Goal: Task Accomplishment & Management: Complete application form

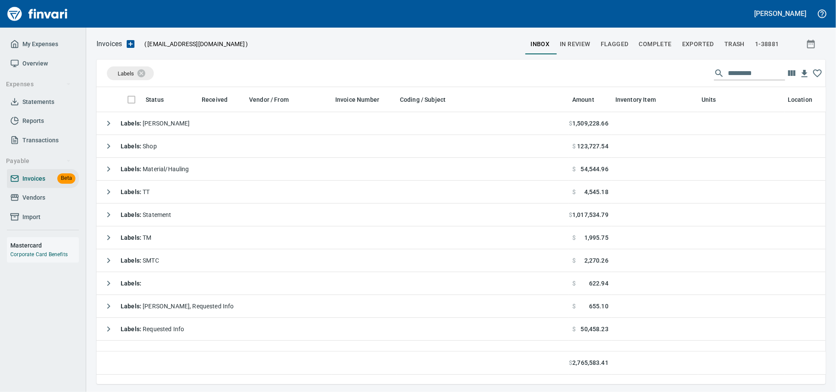
scroll to position [1, 1]
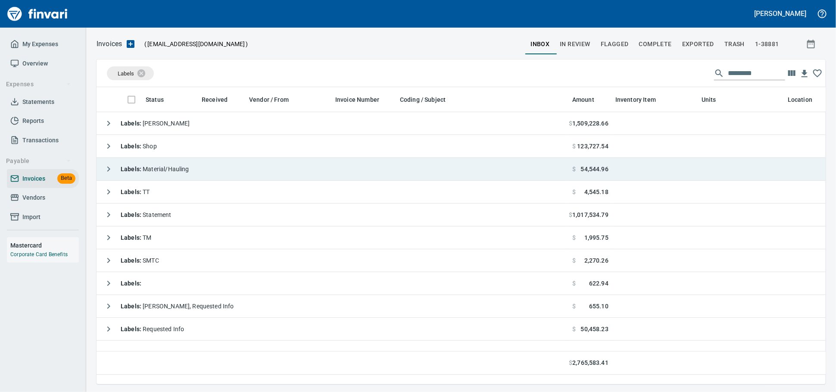
click at [244, 167] on td "Labels : Material/Hauling" at bounding box center [333, 169] width 472 height 23
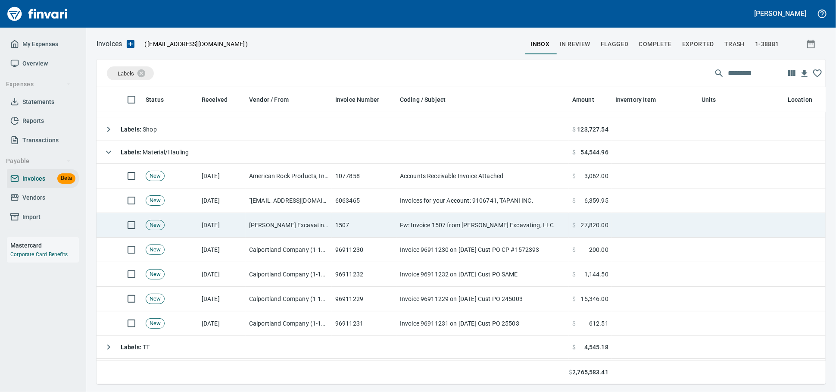
scroll to position [0, 0]
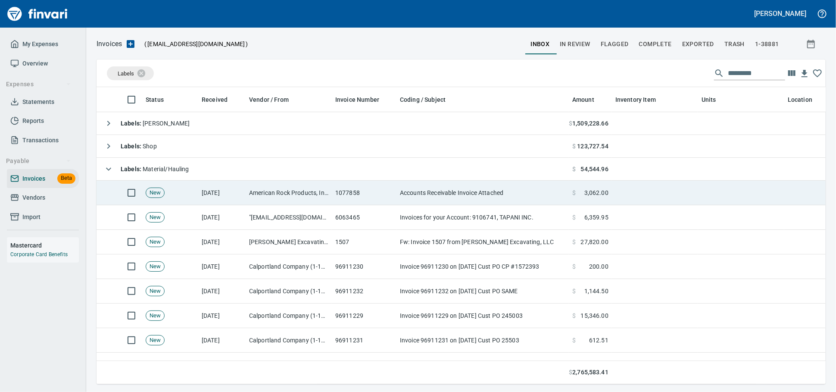
click at [198, 190] on td "[DATE]" at bounding box center [221, 193] width 47 height 25
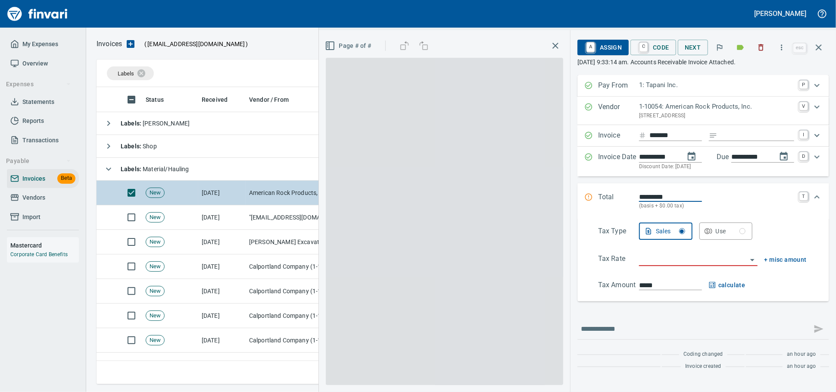
scroll to position [282, 714]
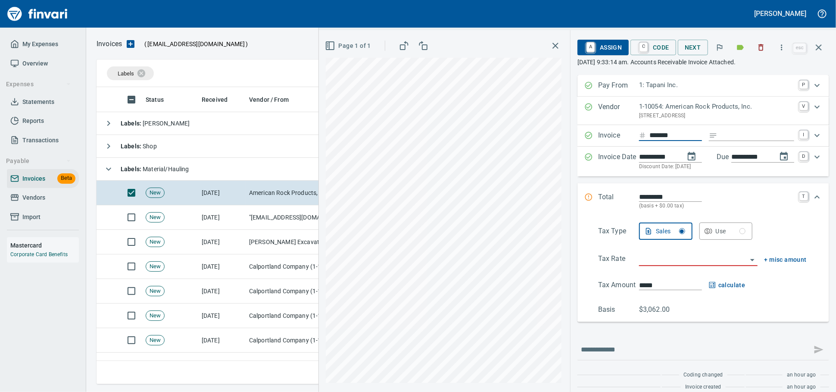
click at [721, 141] on input "Expand" at bounding box center [757, 135] width 73 height 11
type input "******"
click at [653, 266] on input "search" at bounding box center [693, 259] width 108 height 12
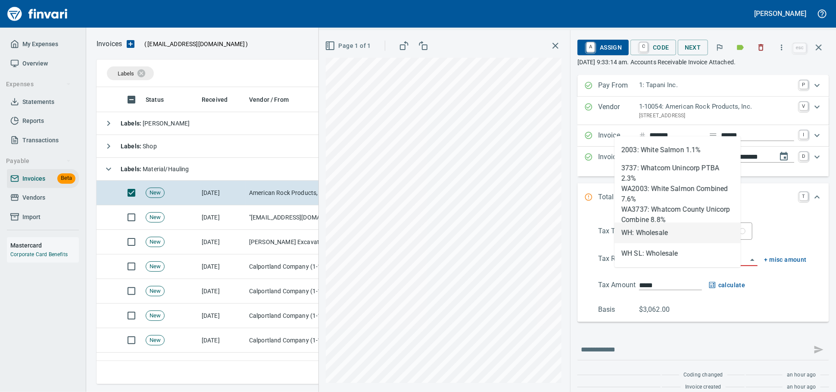
click at [653, 238] on li "WH: Wholesale" at bounding box center [678, 232] width 126 height 21
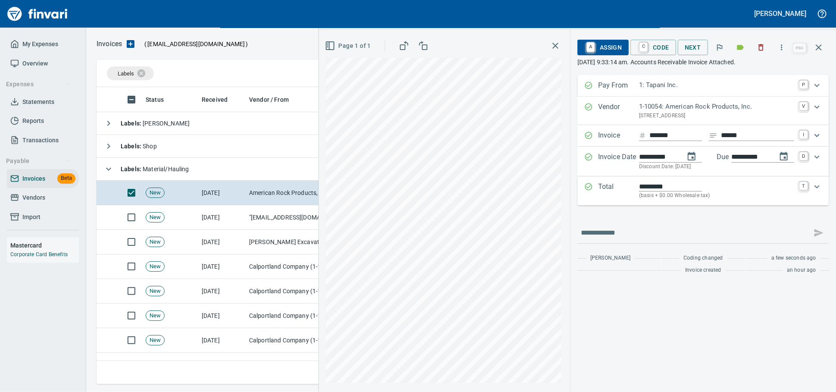
type input "**********"
click at [602, 43] on span "A Assign" at bounding box center [604, 47] width 38 height 15
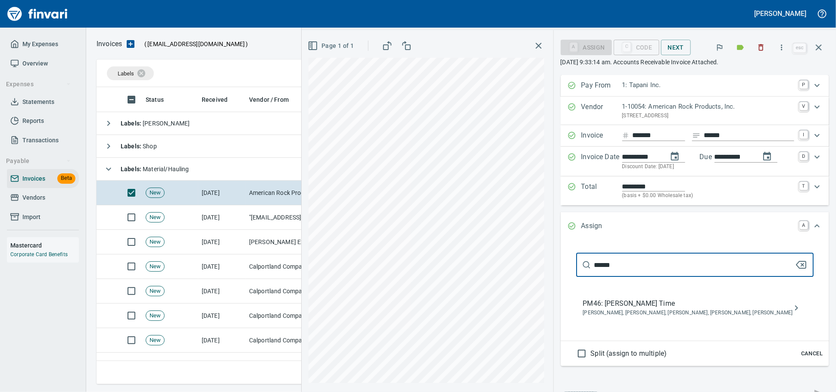
type input "******"
click at [629, 309] on span "PM46: [PERSON_NAME] Time" at bounding box center [688, 303] width 210 height 10
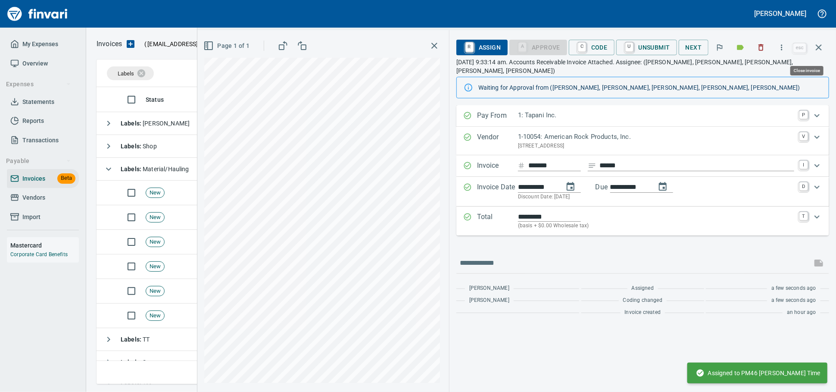
click at [817, 51] on icon "button" at bounding box center [819, 47] width 10 height 10
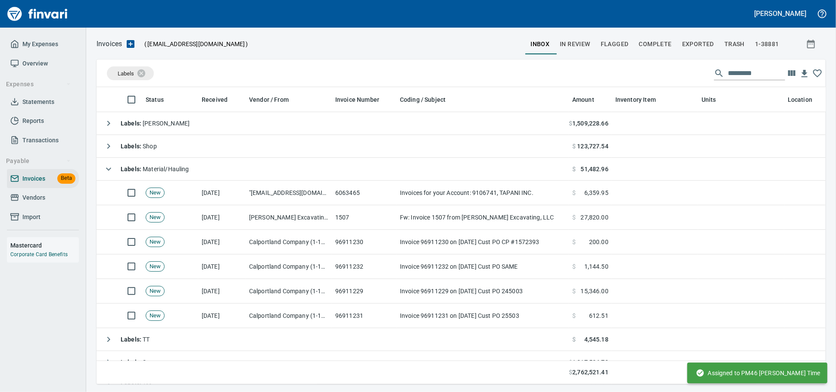
scroll to position [282, 714]
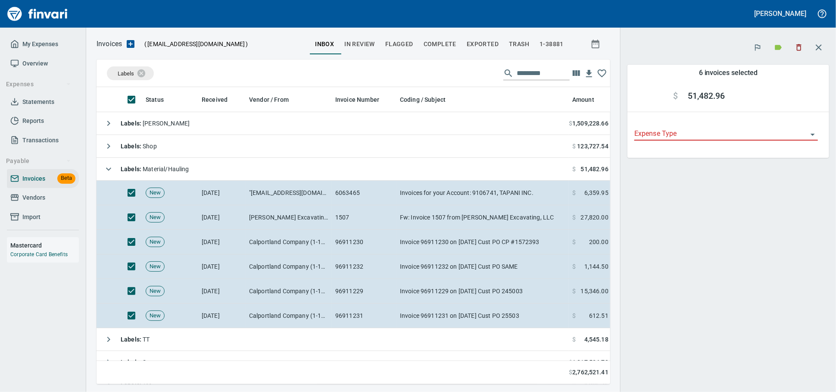
scroll to position [282, 499]
click at [796, 45] on icon "button" at bounding box center [799, 47] width 9 height 9
click at [804, 46] on button "button" at bounding box center [799, 47] width 19 height 19
click at [797, 45] on icon "button" at bounding box center [799, 47] width 5 height 6
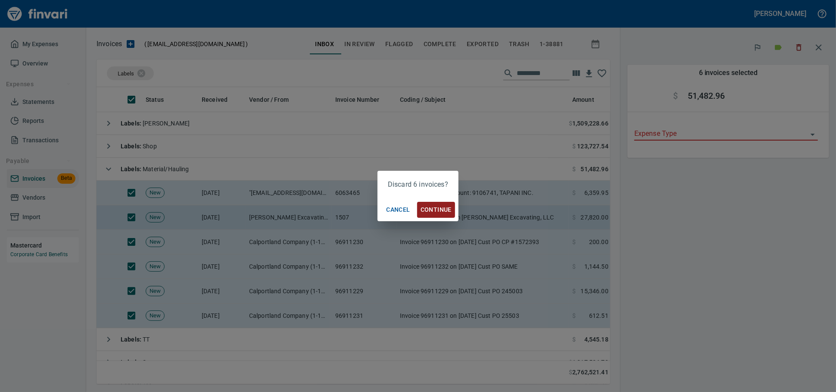
click at [437, 213] on button "Continue" at bounding box center [436, 210] width 38 height 16
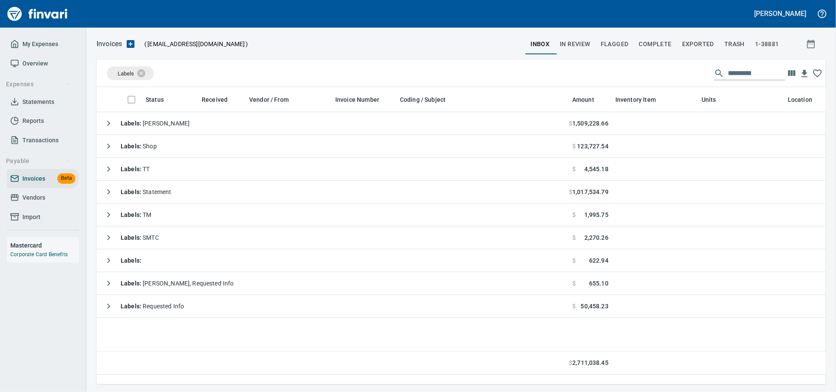
scroll to position [282, 722]
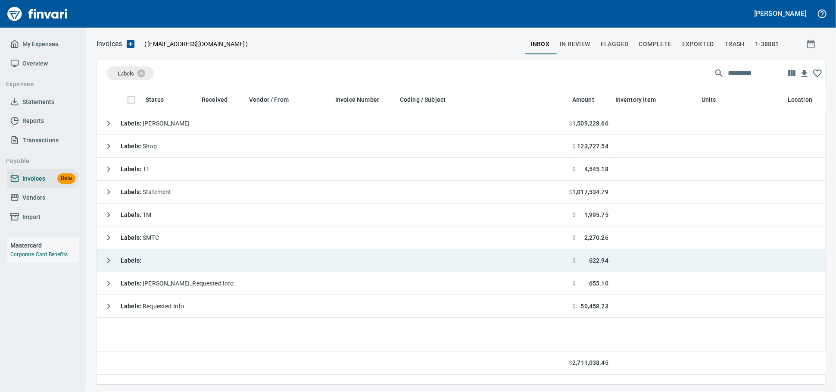
click at [250, 253] on td "Labels :" at bounding box center [333, 260] width 472 height 23
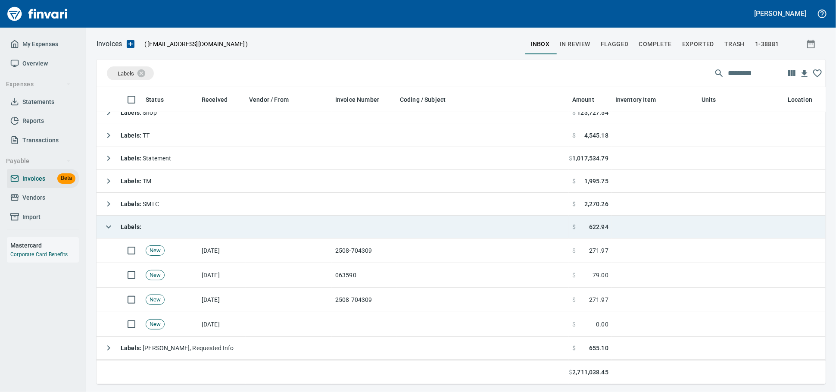
scroll to position [0, 0]
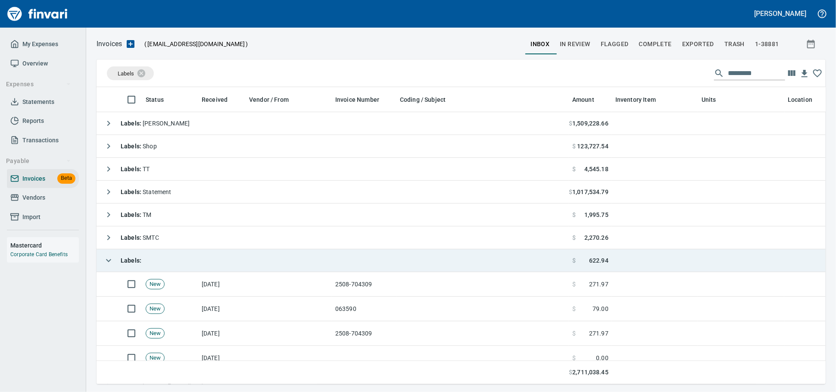
click at [164, 261] on td "Labels :" at bounding box center [333, 260] width 472 height 23
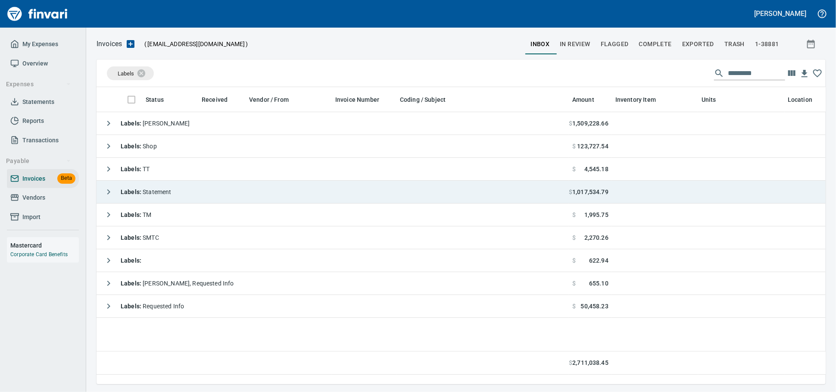
click at [238, 195] on td "Labels : Statement" at bounding box center [333, 192] width 472 height 23
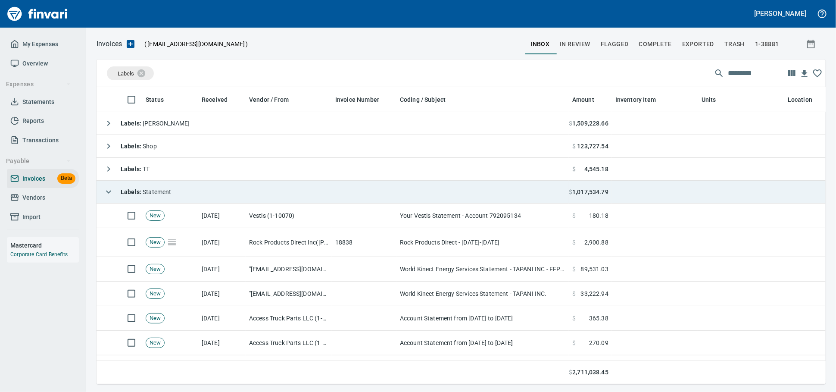
scroll to position [282, 714]
click at [238, 194] on td "Labels : Statement" at bounding box center [333, 192] width 472 height 23
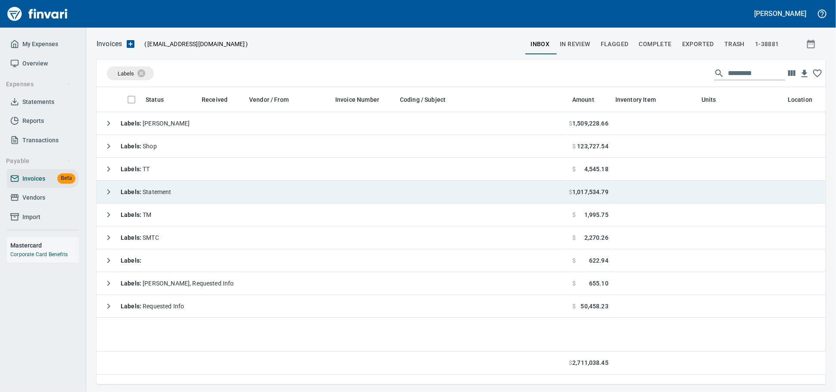
scroll to position [282, 722]
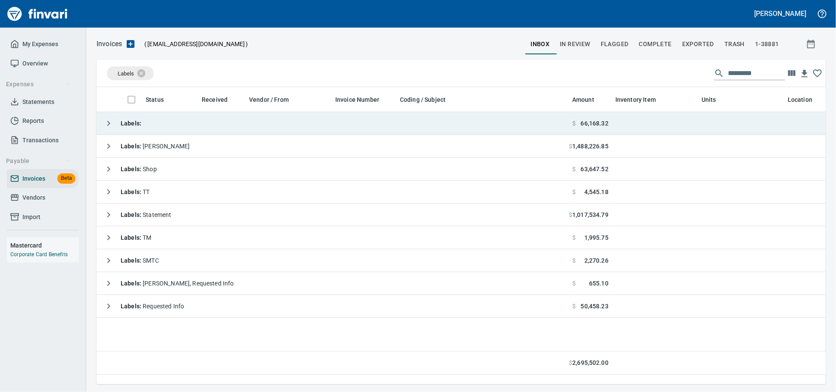
click at [165, 122] on td "Labels :" at bounding box center [333, 123] width 472 height 23
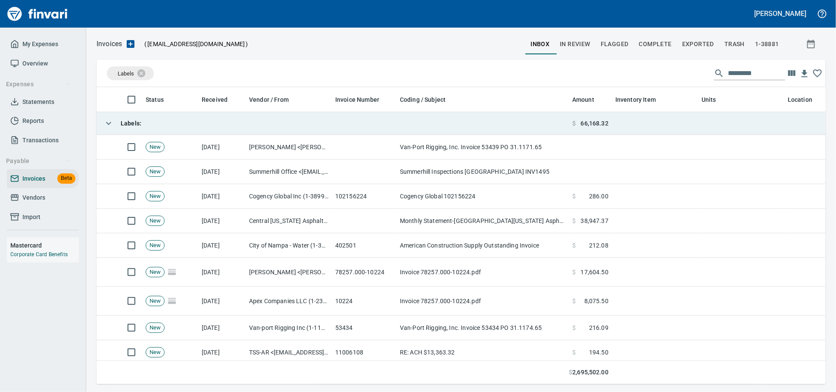
click at [165, 122] on td "Labels :" at bounding box center [333, 123] width 472 height 23
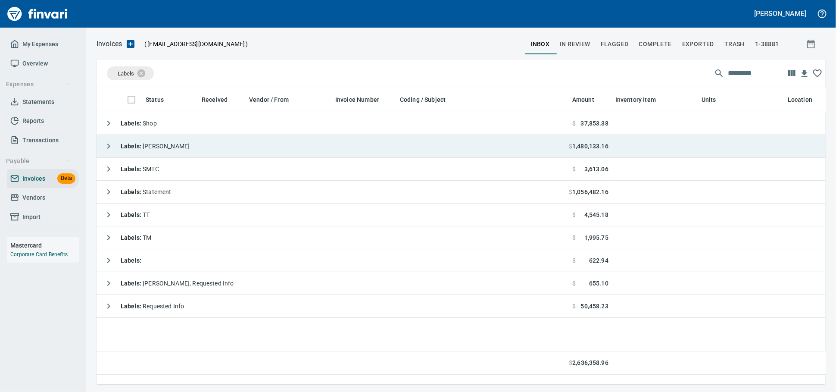
scroll to position [282, 722]
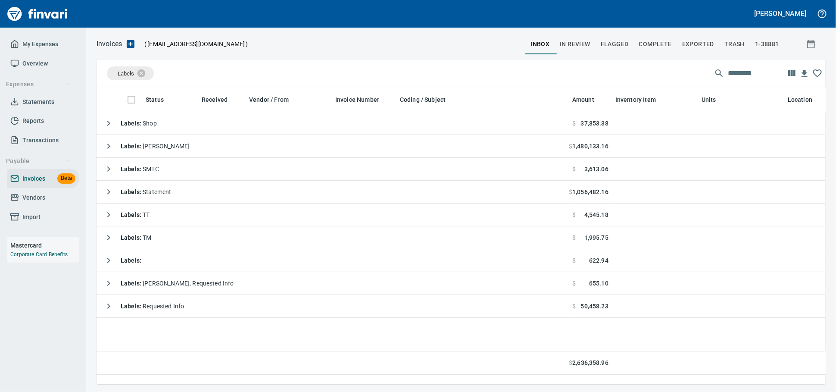
drag, startPoint x: 55, startPoint y: 204, endPoint x: 72, endPoint y: 205, distance: 16.8
click at [55, 203] on span "Vendors" at bounding box center [42, 197] width 65 height 11
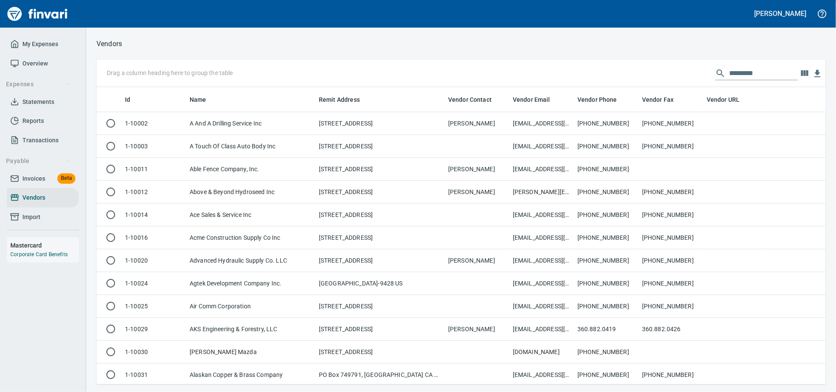
scroll to position [289, 714]
click at [735, 71] on input "text" at bounding box center [763, 73] width 69 height 14
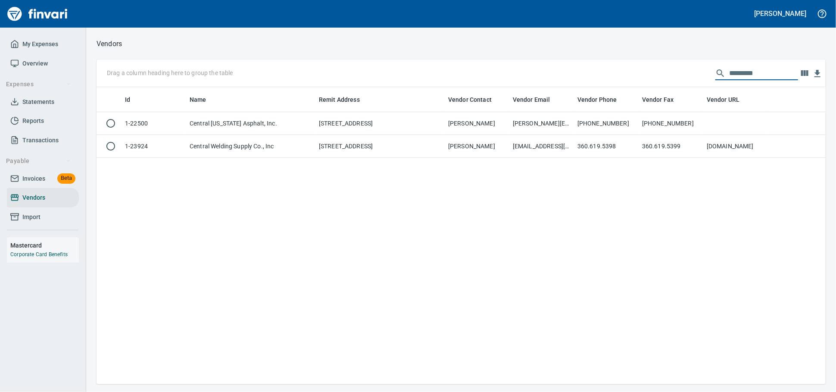
scroll to position [289, 722]
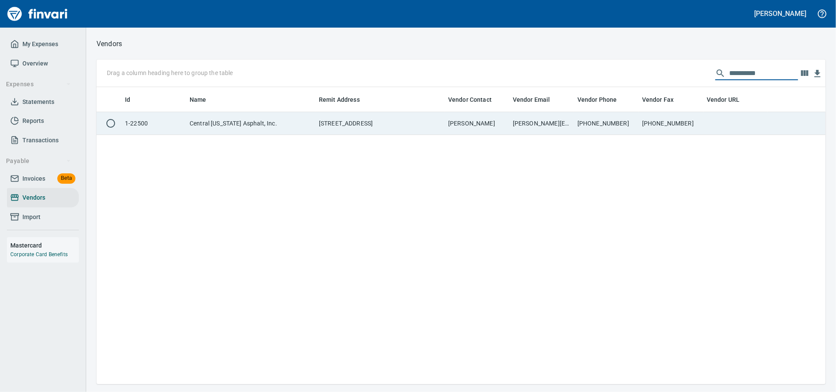
type input "**********"
click at [490, 125] on td "[PERSON_NAME]" at bounding box center [477, 123] width 65 height 23
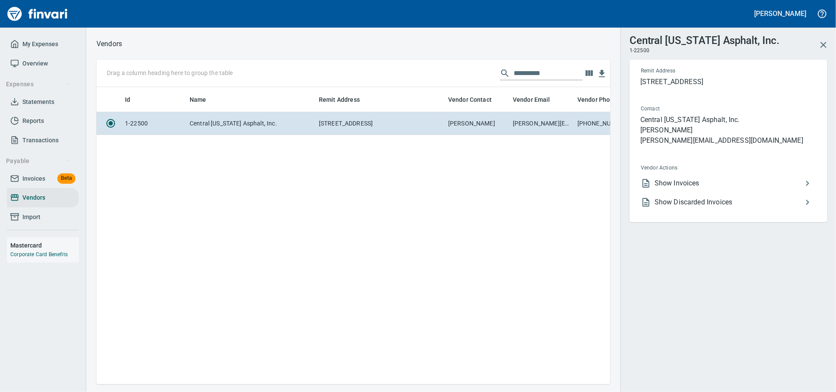
scroll to position [282, 506]
click at [692, 188] on span "Show Invoices" at bounding box center [729, 183] width 148 height 10
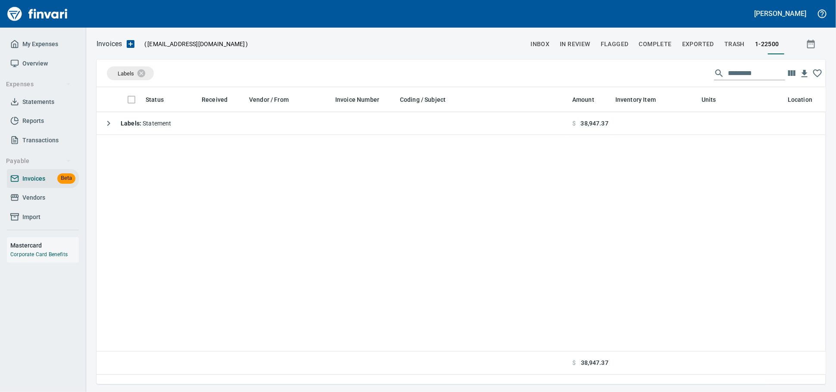
scroll to position [1, 1]
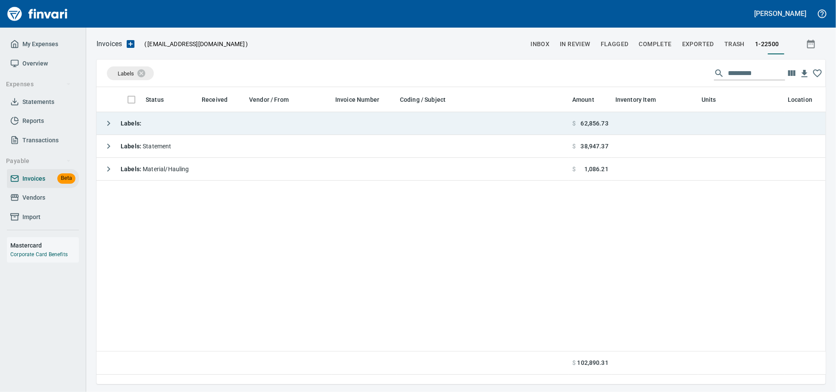
click at [290, 122] on td "Labels :" at bounding box center [333, 123] width 472 height 23
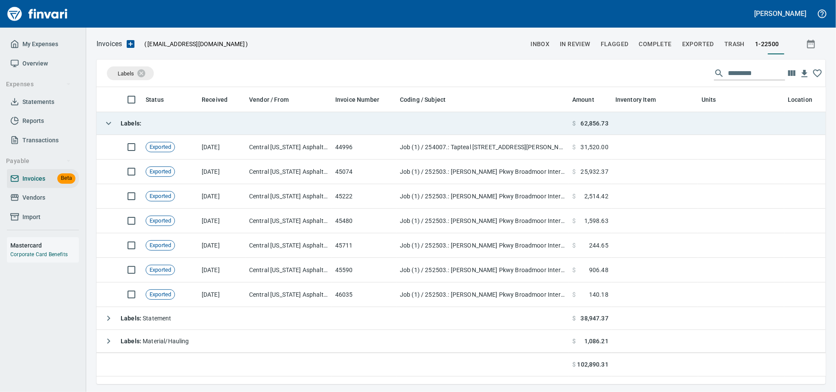
scroll to position [282, 714]
click at [290, 122] on td "Labels :" at bounding box center [333, 123] width 472 height 23
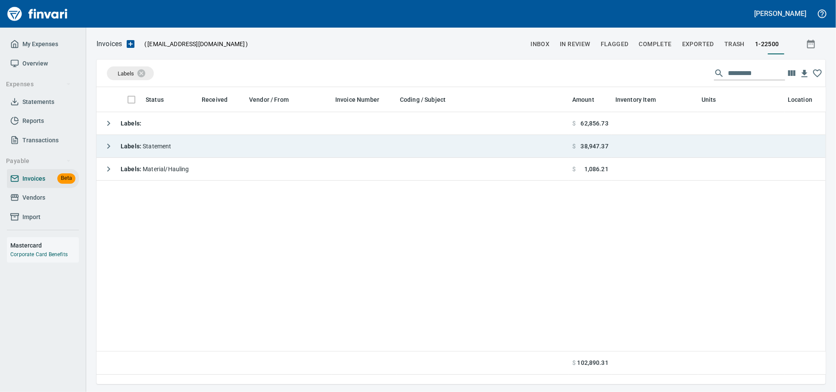
click at [292, 147] on td "Labels : Statement" at bounding box center [333, 146] width 472 height 23
click at [289, 158] on td "Labels : Statement" at bounding box center [333, 146] width 472 height 23
click at [291, 156] on td "Labels : Statement" at bounding box center [333, 146] width 472 height 23
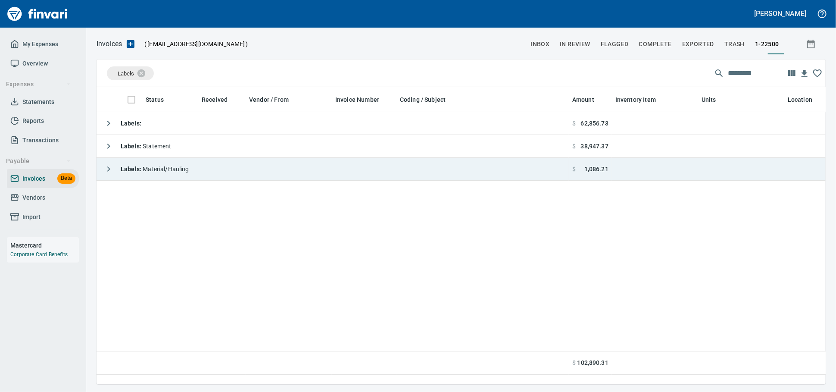
click at [290, 178] on td "Labels : Material/Hauling" at bounding box center [333, 169] width 472 height 23
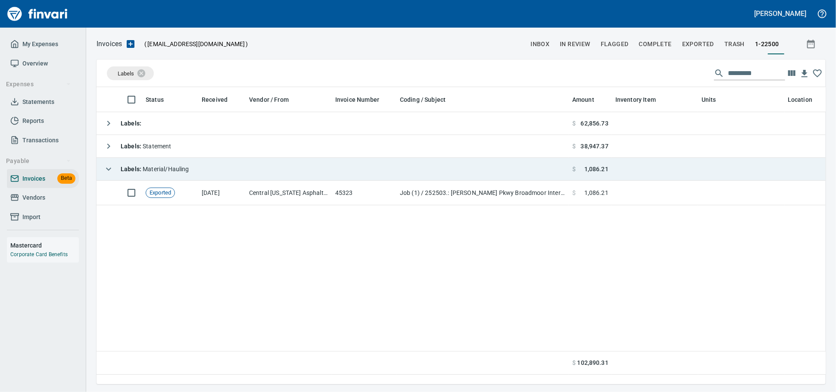
click at [290, 176] on td "Labels : Material/Hauling" at bounding box center [333, 169] width 472 height 23
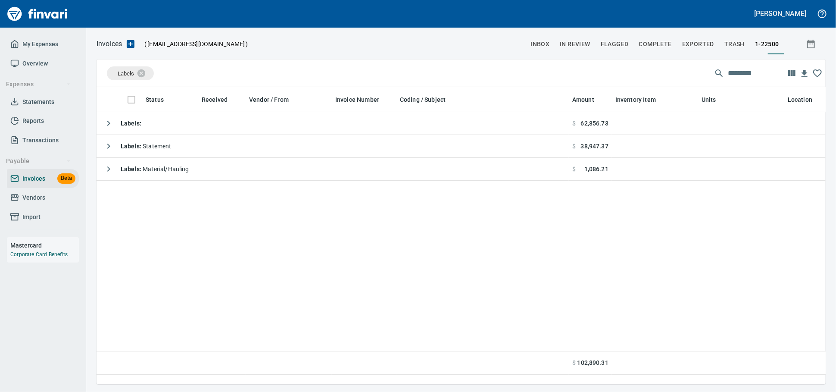
click at [33, 203] on span "Vendors" at bounding box center [33, 197] width 23 height 11
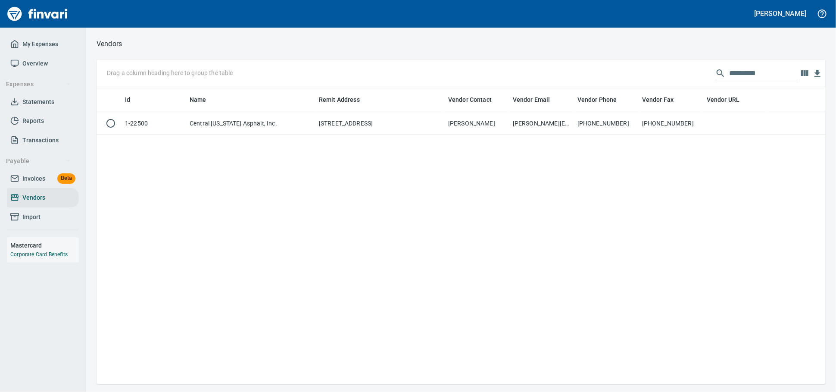
scroll to position [289, 722]
drag, startPoint x: 576, startPoint y: 79, endPoint x: 344, endPoint y: 73, distance: 231.6
click at [358, 75] on div "**********" at bounding box center [461, 73] width 729 height 28
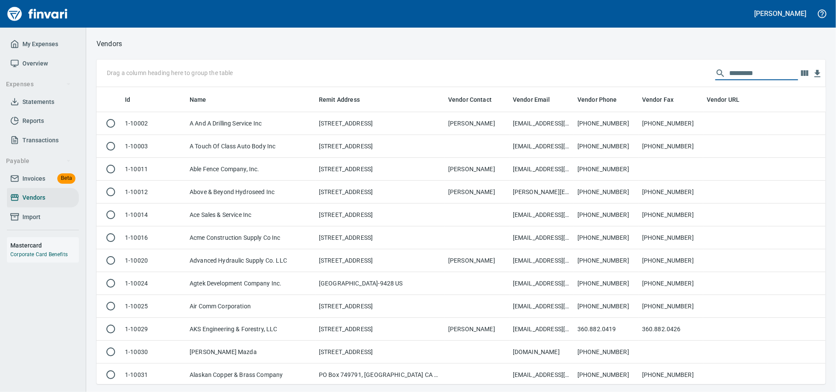
click at [28, 184] on span "Invoices" at bounding box center [33, 178] width 23 height 11
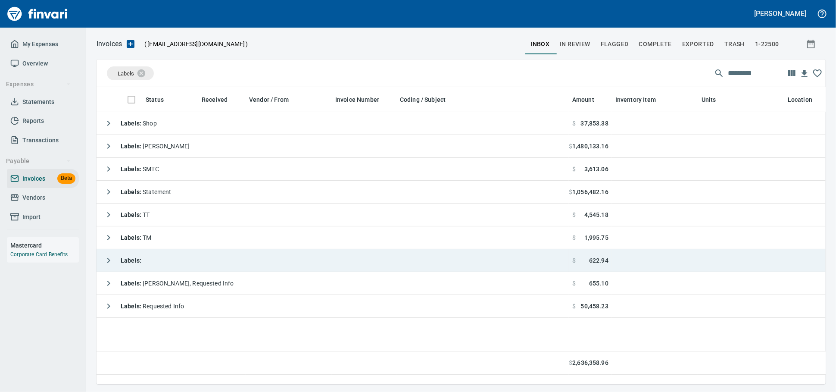
scroll to position [282, 722]
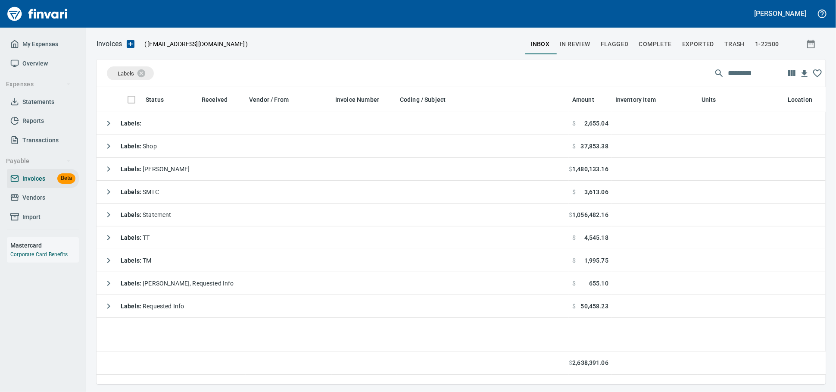
click at [81, 391] on div "My Expenses Overview Expenses Statements Reports Transactions Payable Invoices …" at bounding box center [43, 210] width 86 height 364
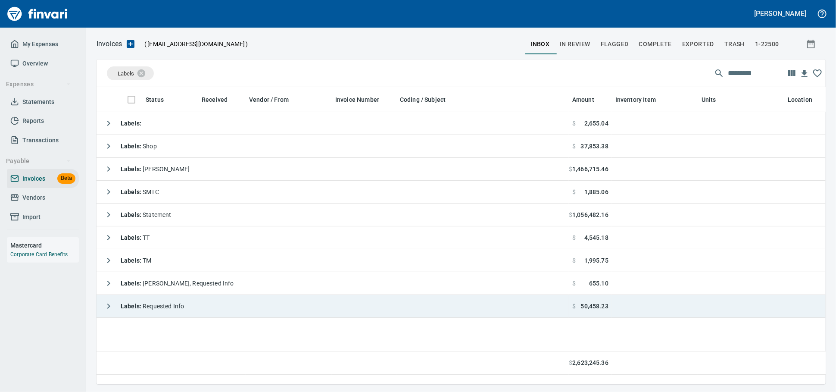
drag, startPoint x: 151, startPoint y: 303, endPoint x: 167, endPoint y: 298, distance: 16.6
click at [151, 303] on div "Labels : Requested Info" at bounding box center [142, 305] width 84 height 17
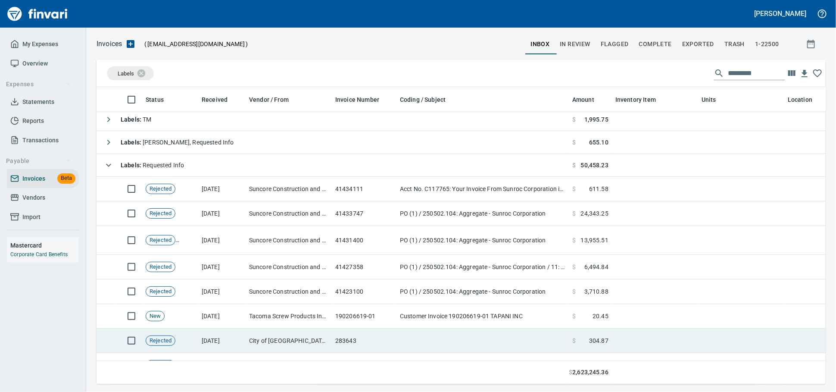
scroll to position [137, 0]
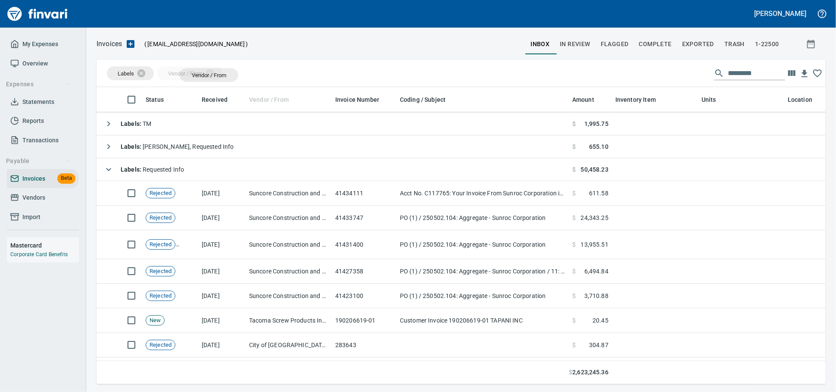
drag, startPoint x: 291, startPoint y: 104, endPoint x: 209, endPoint y: 75, distance: 86.6
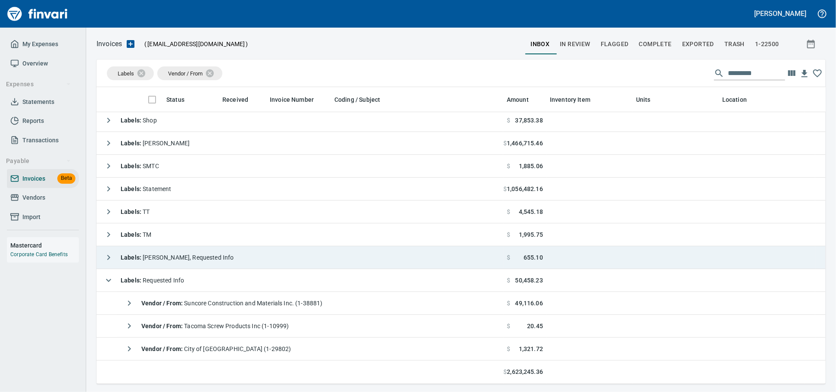
scroll to position [28, 0]
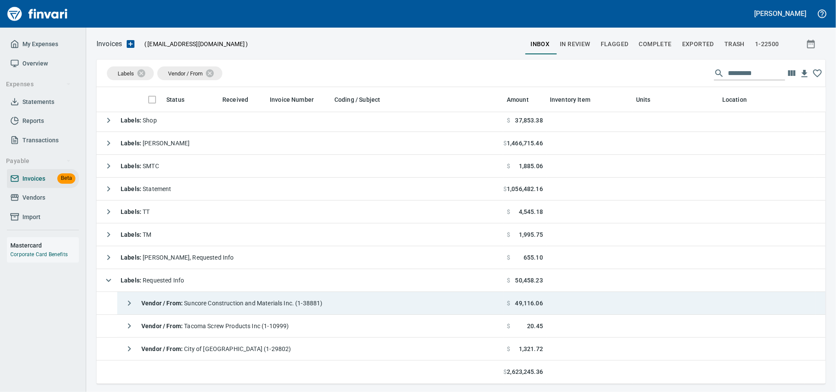
click at [280, 303] on span "Vendor / From : Suncore Construction and Materials Inc. (1-38881)" at bounding box center [231, 303] width 181 height 7
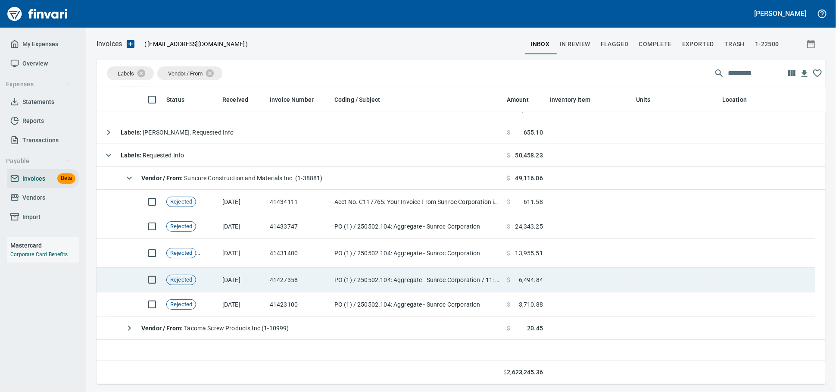
scroll to position [156, 0]
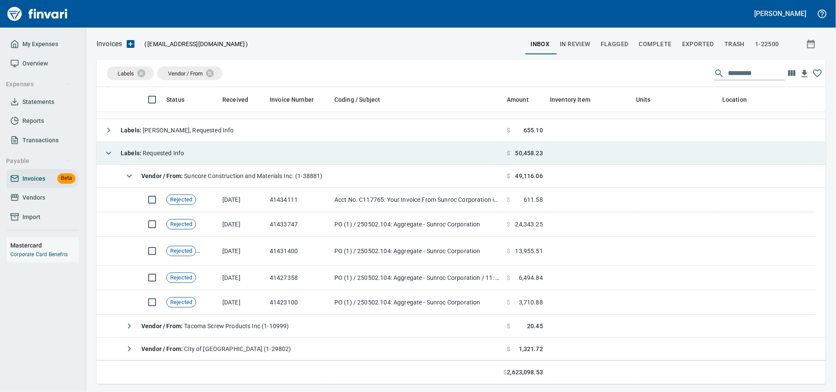
click at [225, 152] on td "Labels : Requested Info" at bounding box center [300, 153] width 407 height 23
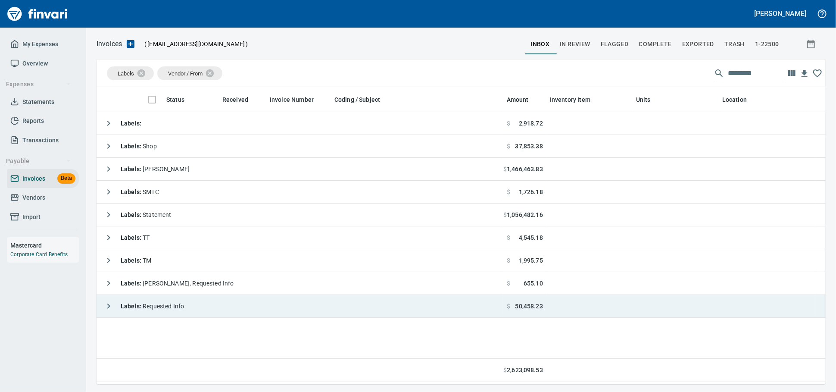
scroll to position [289, 722]
drag, startPoint x: 178, startPoint y: 301, endPoint x: 202, endPoint y: 315, distance: 27.8
click at [178, 302] on div "Labels : Requested Info" at bounding box center [142, 305] width 84 height 17
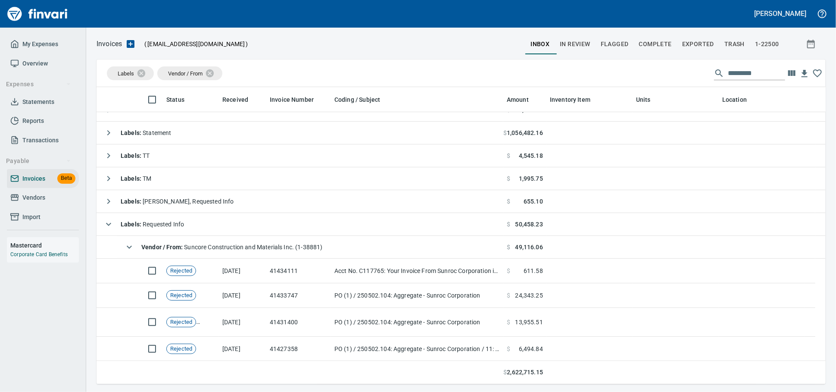
scroll to position [144, 0]
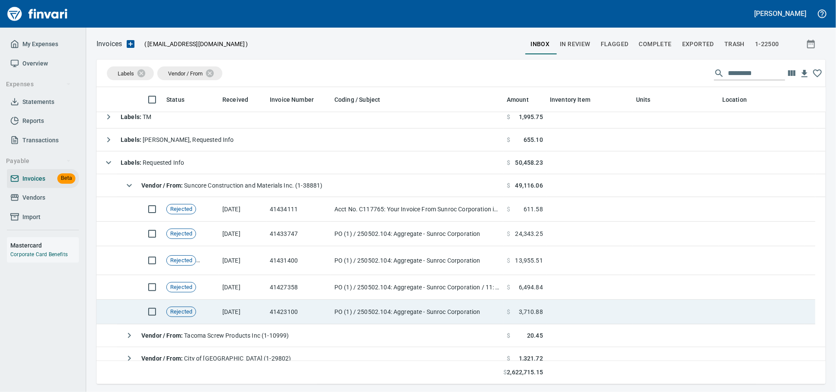
click at [257, 307] on td "[DATE]" at bounding box center [242, 312] width 47 height 25
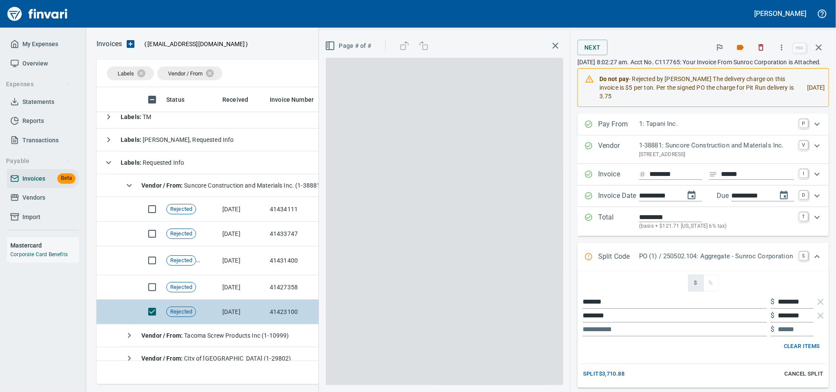
scroll to position [289, 714]
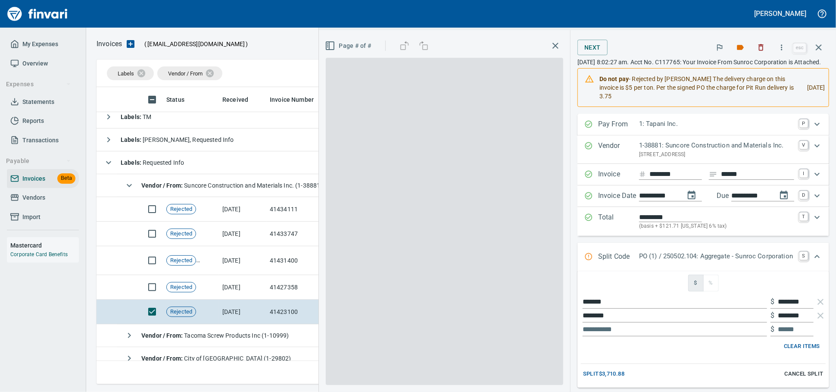
click at [251, 291] on td "[DATE]" at bounding box center [242, 287] width 47 height 25
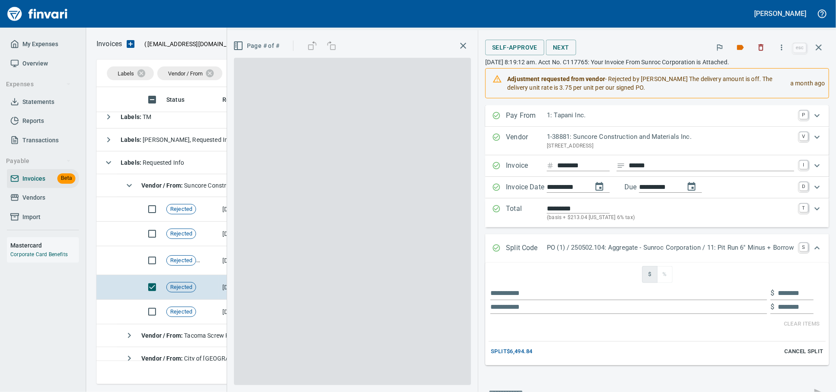
click at [237, 287] on span at bounding box center [353, 221] width 238 height 327
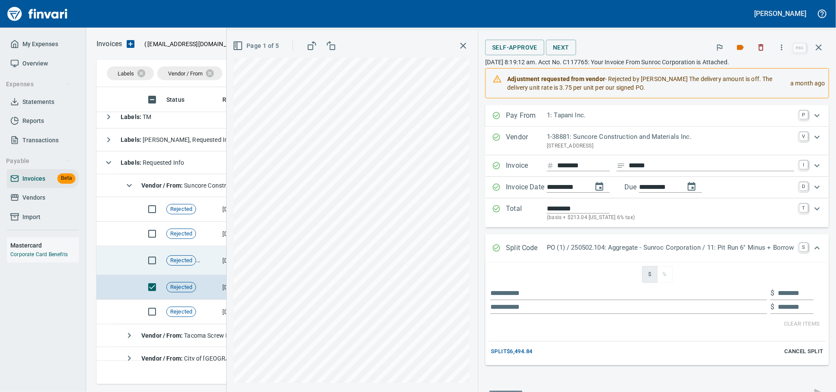
click at [108, 269] on td at bounding box center [107, 260] width 21 height 29
click at [117, 260] on td at bounding box center [127, 260] width 21 height 29
click at [129, 264] on td at bounding box center [127, 260] width 21 height 29
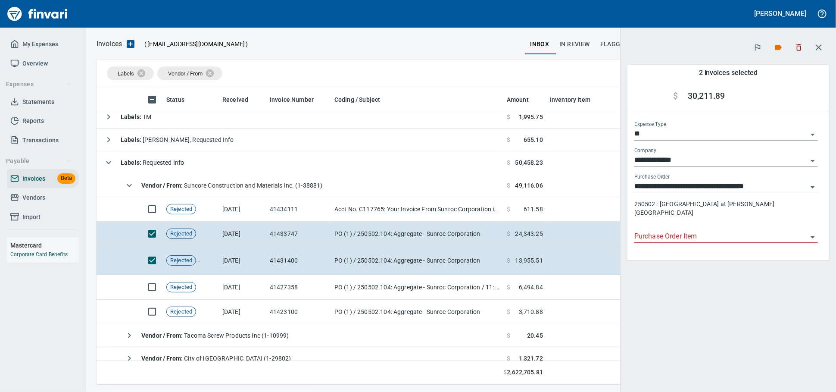
click at [132, 182] on icon "button" at bounding box center [129, 185] width 10 height 10
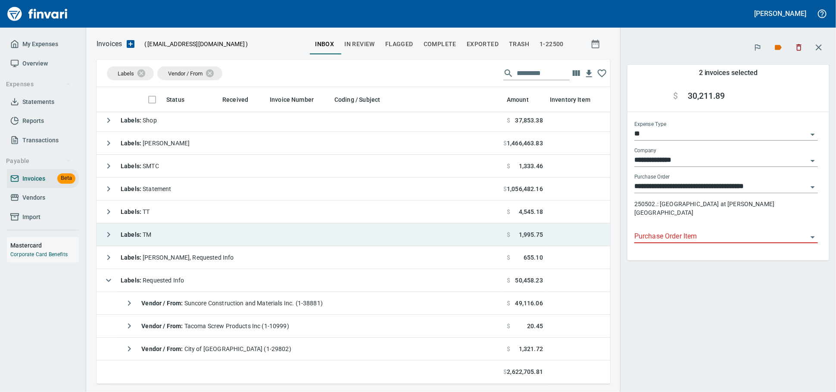
click at [219, 275] on td "Labels : Requested Info" at bounding box center [300, 280] width 407 height 23
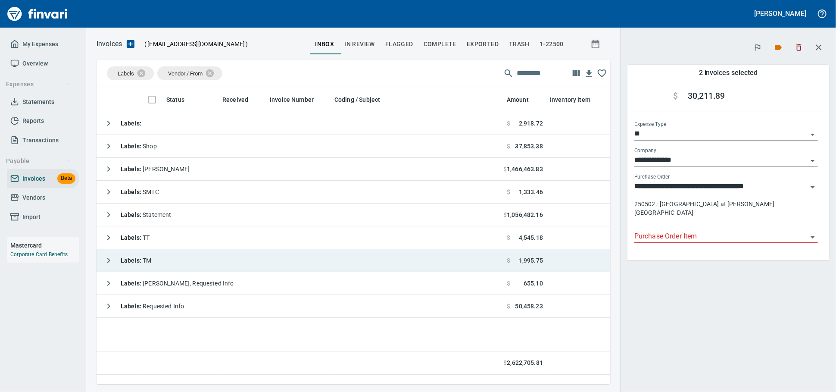
click at [106, 272] on td "Labels : TM" at bounding box center [300, 260] width 407 height 23
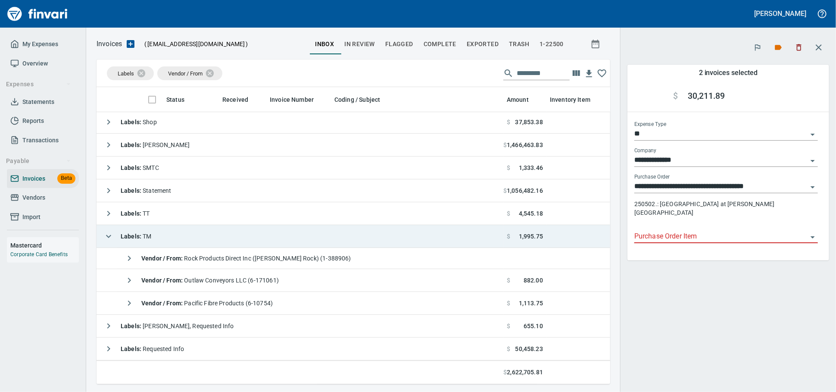
click at [103, 241] on icon "button" at bounding box center [108, 236] width 10 height 10
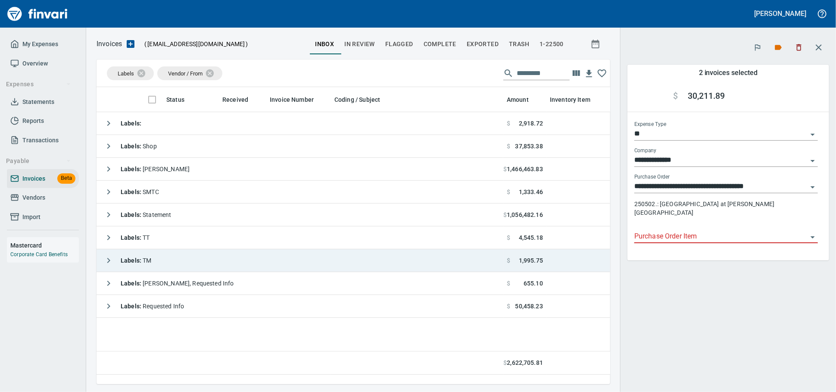
click at [114, 264] on icon "button" at bounding box center [108, 260] width 10 height 10
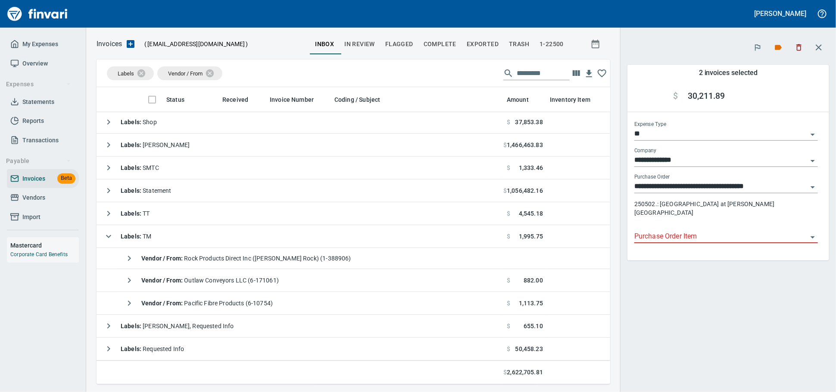
click at [112, 241] on icon "button" at bounding box center [108, 236] width 10 height 10
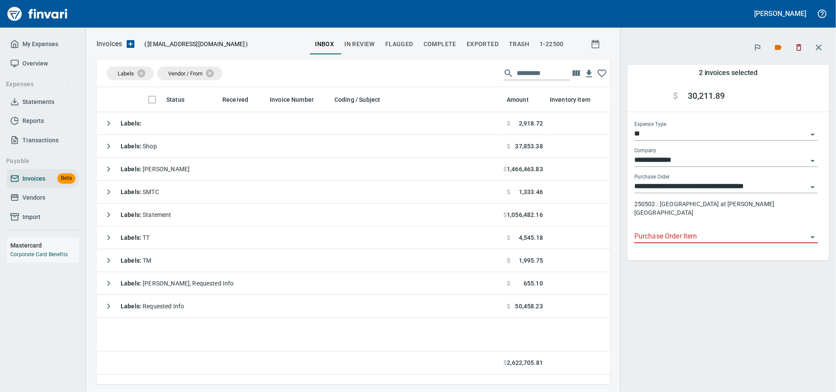
scroll to position [1, 1]
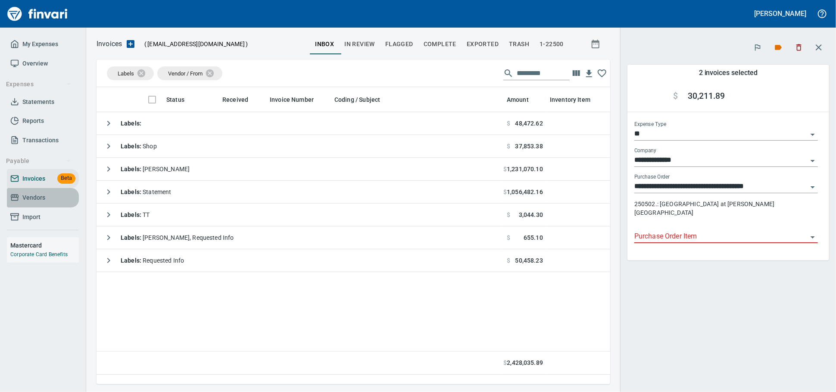
click at [32, 203] on span "Vendors" at bounding box center [33, 197] width 23 height 11
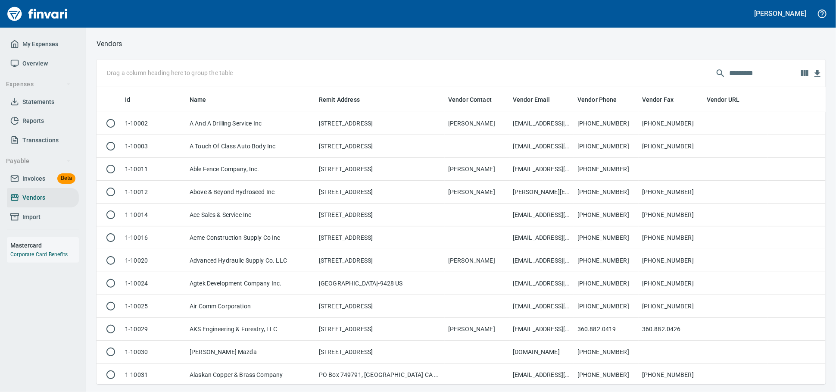
scroll to position [289, 714]
click at [757, 76] on input "text" at bounding box center [763, 73] width 69 height 14
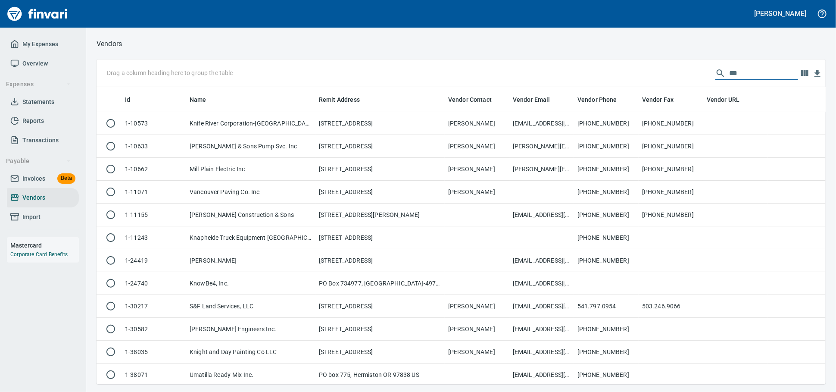
scroll to position [289, 722]
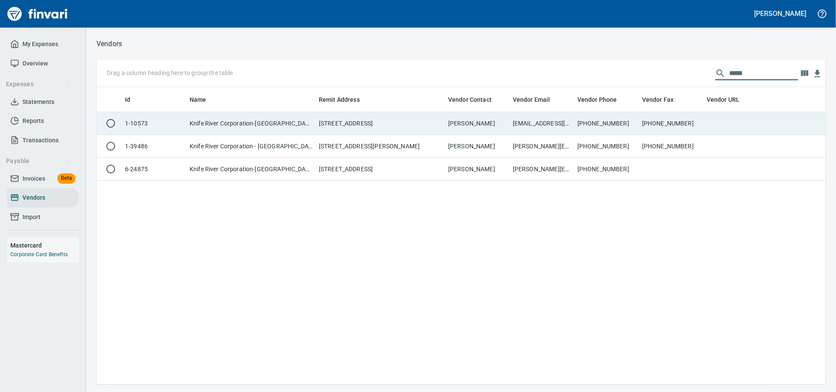
type input "*****"
click at [611, 126] on td "[PHONE_NUMBER]" at bounding box center [606, 123] width 65 height 23
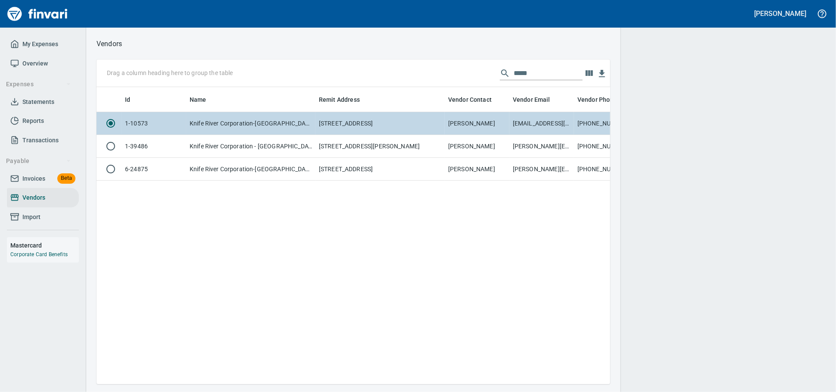
scroll to position [282, 506]
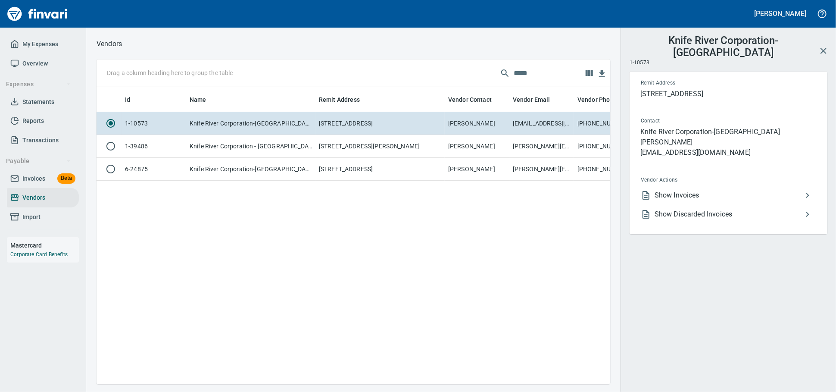
click at [708, 196] on span "Show Invoices" at bounding box center [729, 195] width 148 height 10
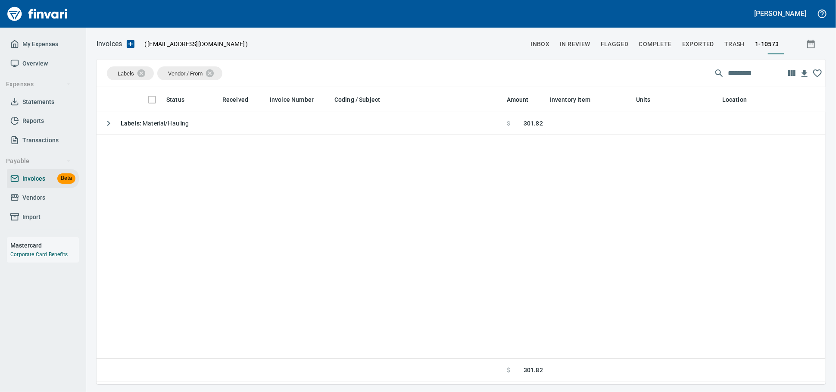
scroll to position [1, 1]
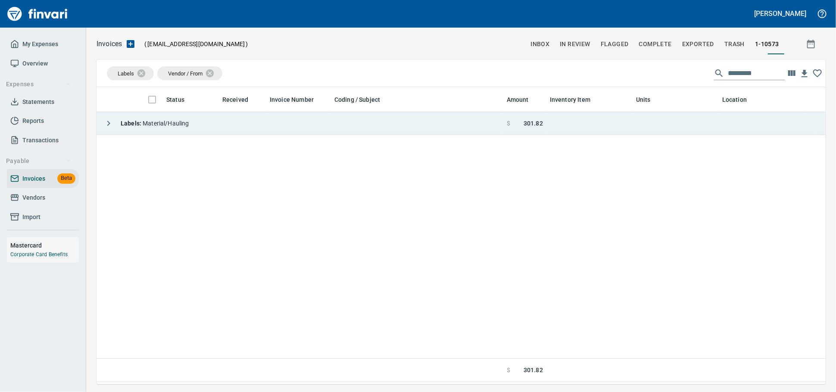
click at [233, 119] on td "Labels : Material/Hauling" at bounding box center [300, 123] width 407 height 23
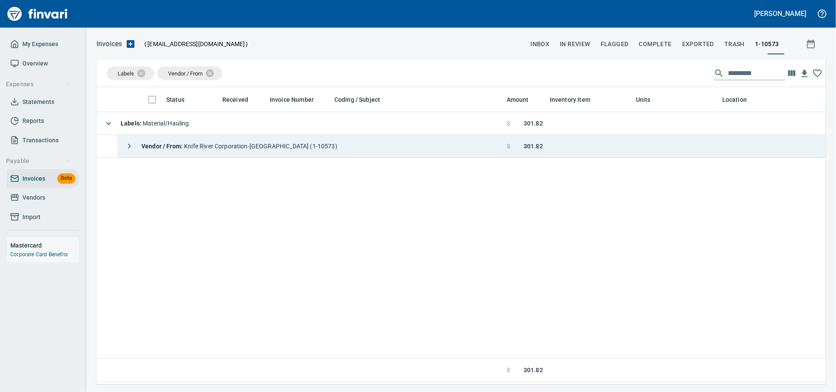
click at [325, 149] on span "Vendor / From : Knife River Corporation-[GEOGRAPHIC_DATA] (1-10573)" at bounding box center [239, 146] width 196 height 7
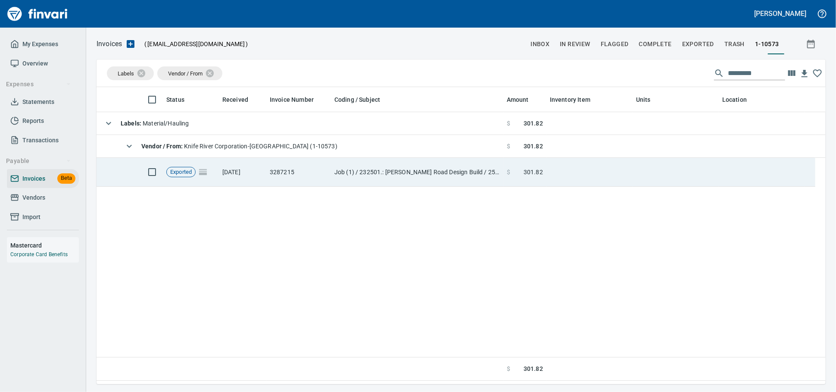
click at [403, 180] on td "Job (1) / 232501.: [PERSON_NAME] Road Design Build / 25. 23.: MACH PL SLECT FIL…" at bounding box center [417, 172] width 172 height 29
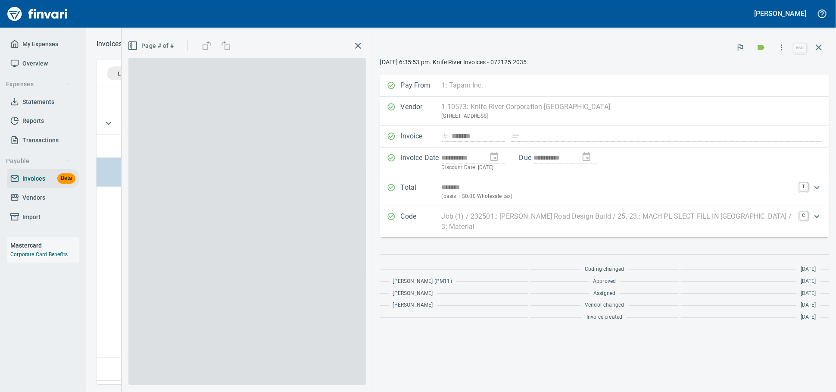
scroll to position [289, 721]
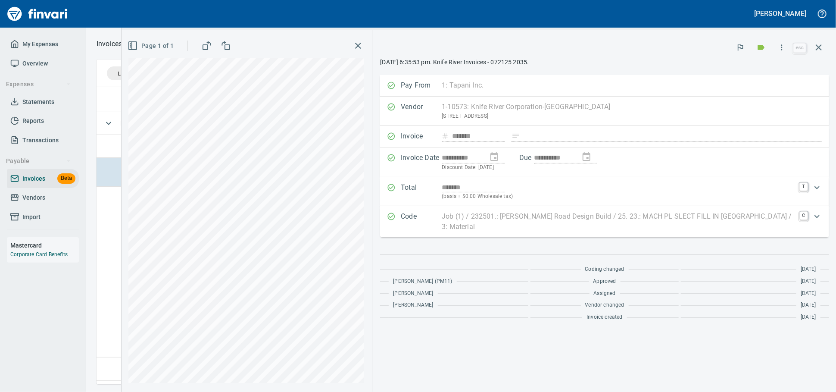
click at [816, 50] on icon "button" at bounding box center [819, 47] width 6 height 6
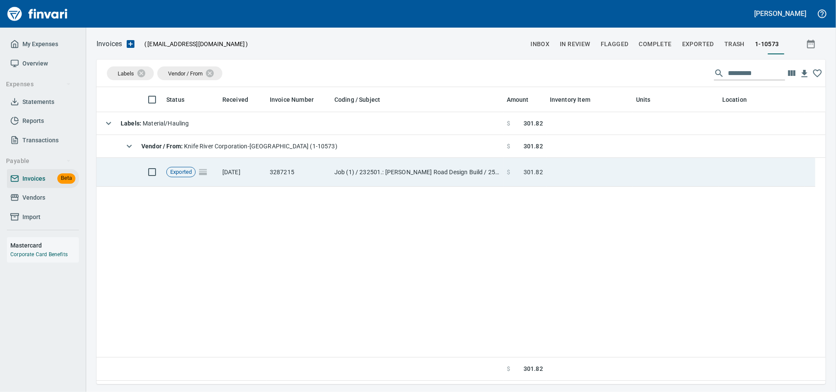
scroll to position [289, 722]
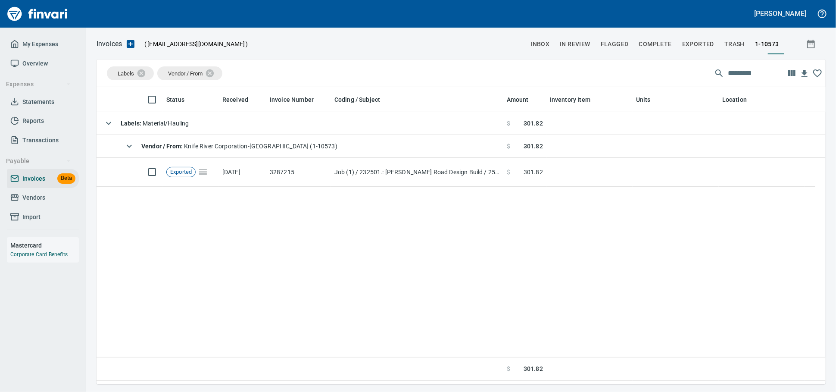
click at [45, 203] on span "Vendors" at bounding box center [33, 197] width 23 height 11
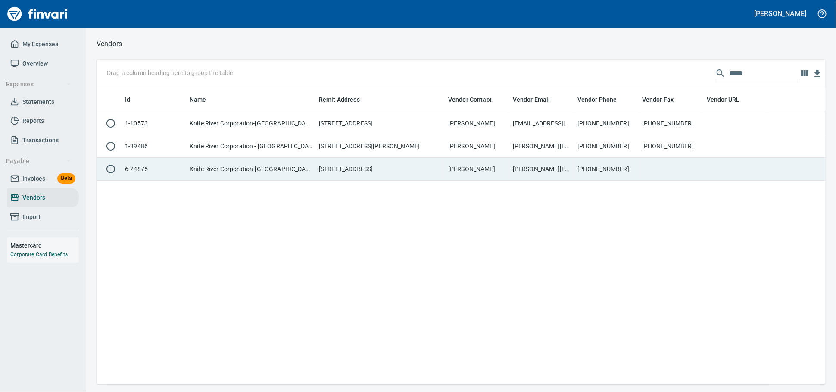
scroll to position [289, 722]
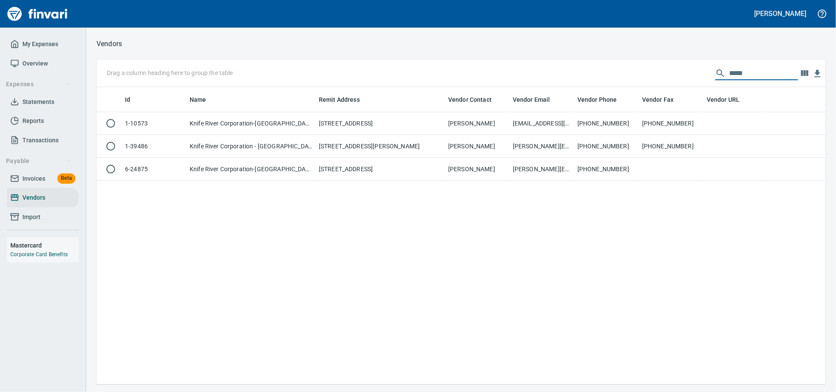
drag, startPoint x: 741, startPoint y: 77, endPoint x: 474, endPoint y: 64, distance: 267.6
click at [522, 74] on div "Drag a column heading here to group the table *****" at bounding box center [461, 73] width 729 height 28
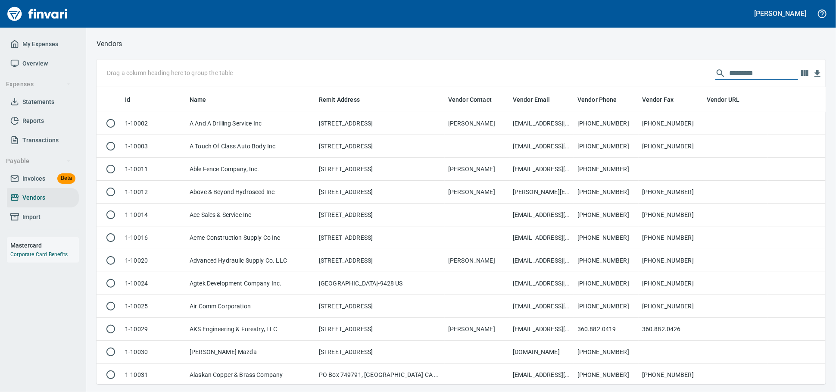
scroll to position [289, 714]
drag, startPoint x: 35, startPoint y: 188, endPoint x: 40, endPoint y: 188, distance: 4.3
click at [35, 184] on span "Invoices" at bounding box center [33, 178] width 23 height 11
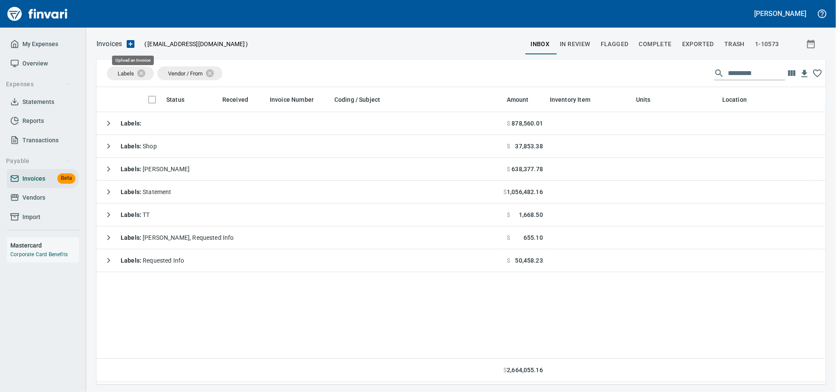
scroll to position [289, 722]
click at [135, 43] on icon "button" at bounding box center [131, 44] width 8 height 8
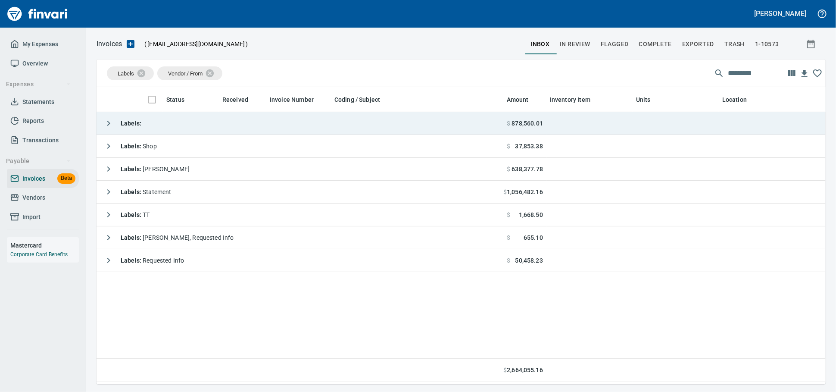
click at [236, 120] on td "Labels :" at bounding box center [300, 123] width 407 height 23
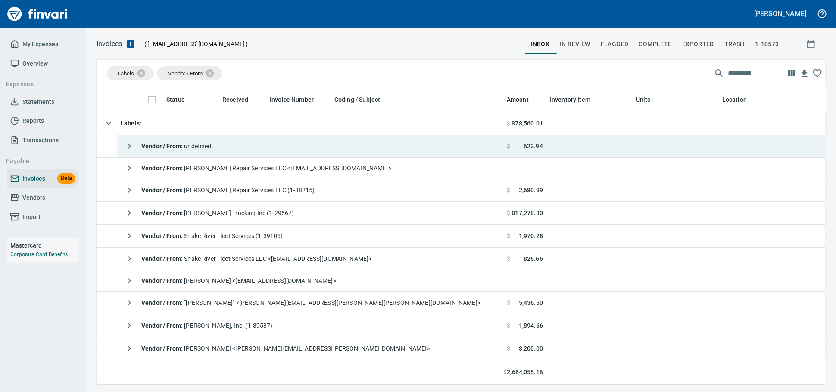
scroll to position [289, 714]
click at [228, 150] on td "Vendor / From : undefined" at bounding box center [310, 146] width 386 height 23
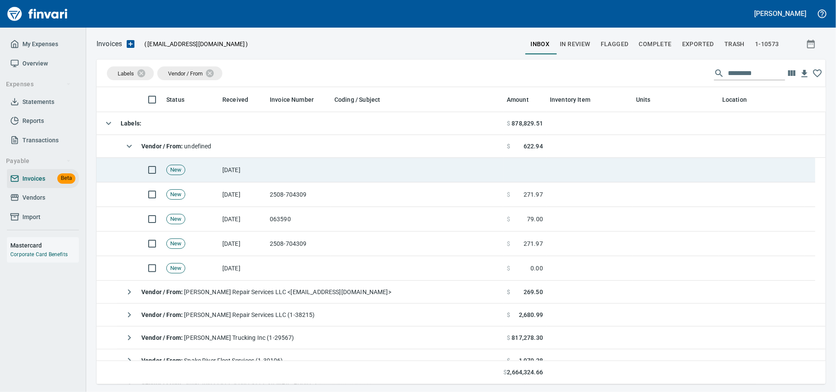
click at [316, 178] on td at bounding box center [298, 170] width 65 height 25
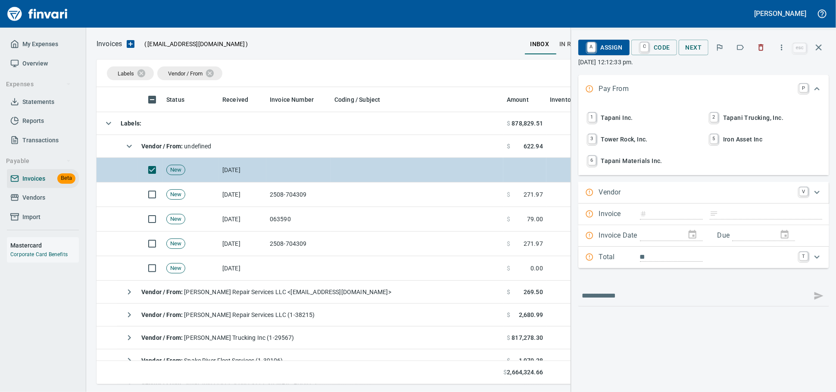
scroll to position [289, 714]
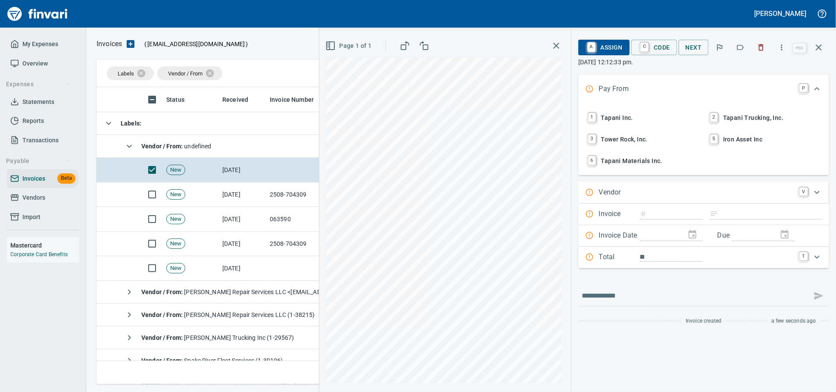
click at [595, 122] on span "1 Tapani Inc." at bounding box center [642, 117] width 113 height 15
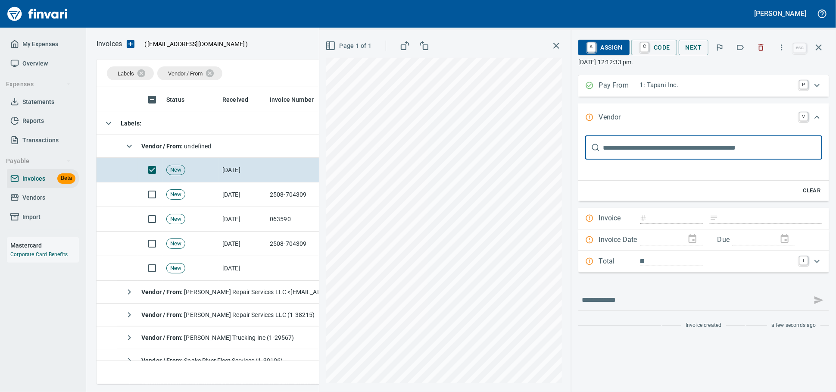
scroll to position [0, 0]
type input "***"
type input "**********"
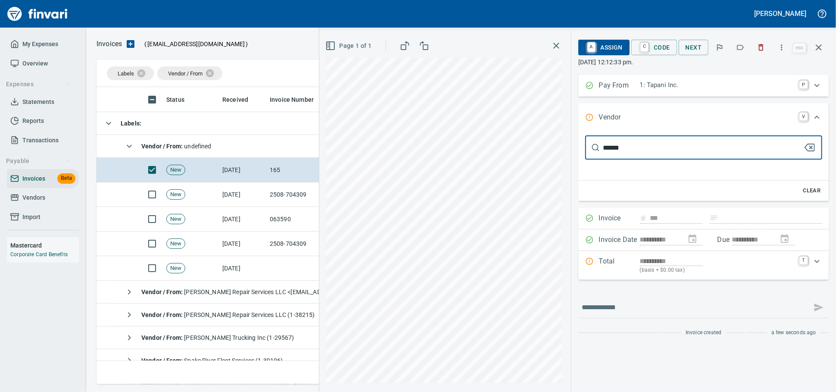
type input "*******"
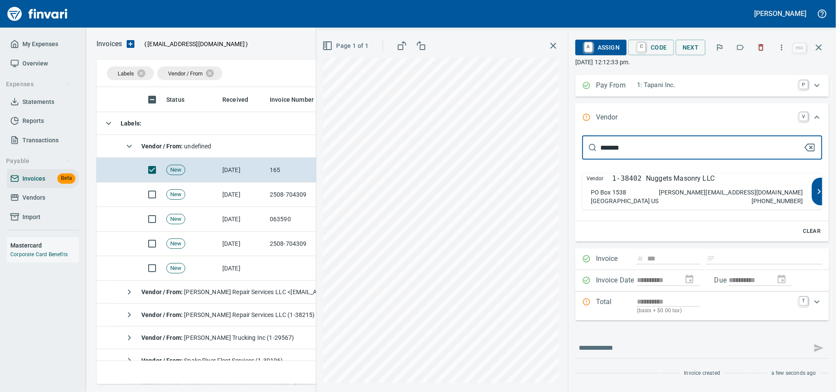
click at [646, 184] on p "Nuggets Masonry LLC" at bounding box center [680, 178] width 69 height 10
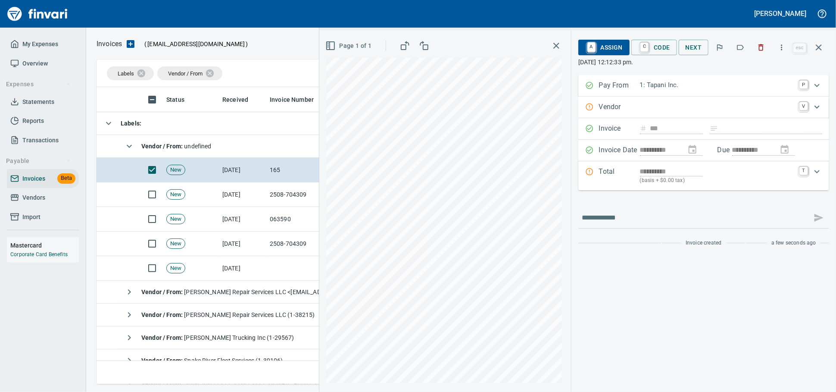
type input "**********"
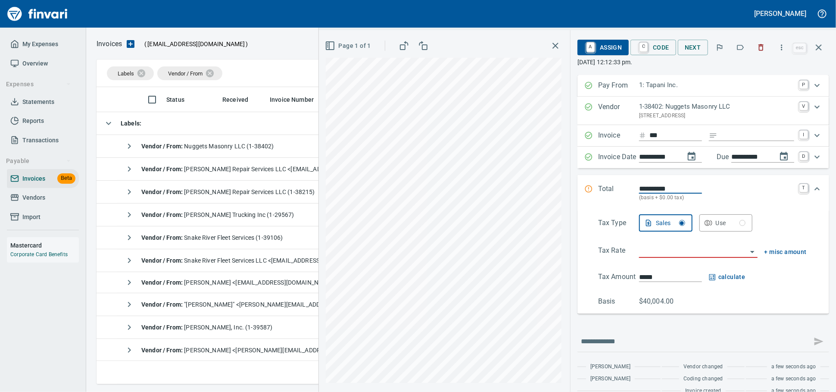
click at [744, 141] on input "Expand" at bounding box center [757, 135] width 73 height 11
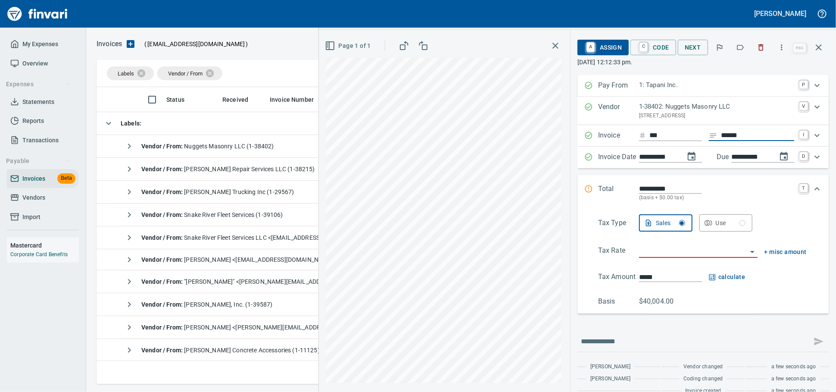
type input "******"
click at [738, 163] on input "**********" at bounding box center [751, 157] width 39 height 11
click at [739, 163] on input "**********" at bounding box center [751, 157] width 39 height 11
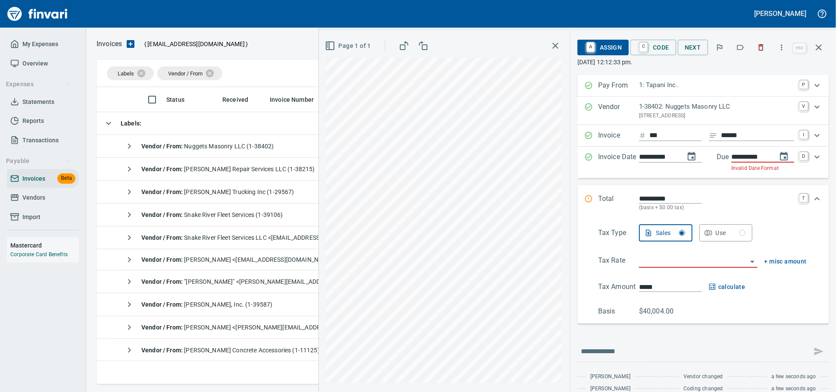
type input "**********"
click at [739, 163] on input "**********" at bounding box center [751, 157] width 39 height 11
type input "**********"
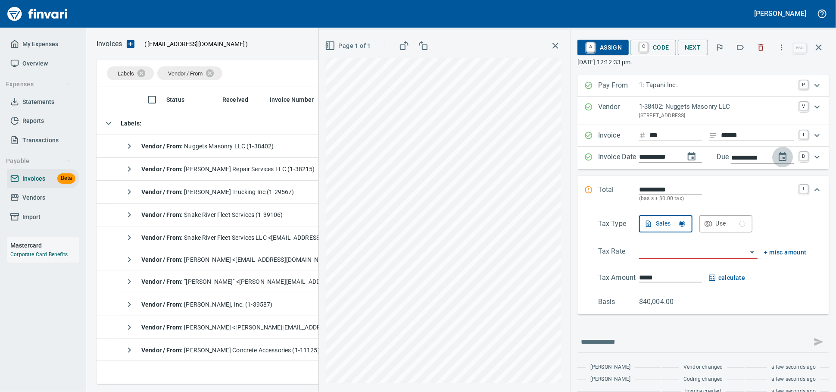
scroll to position [0, 0]
click at [646, 258] on input "search" at bounding box center [693, 252] width 108 height 12
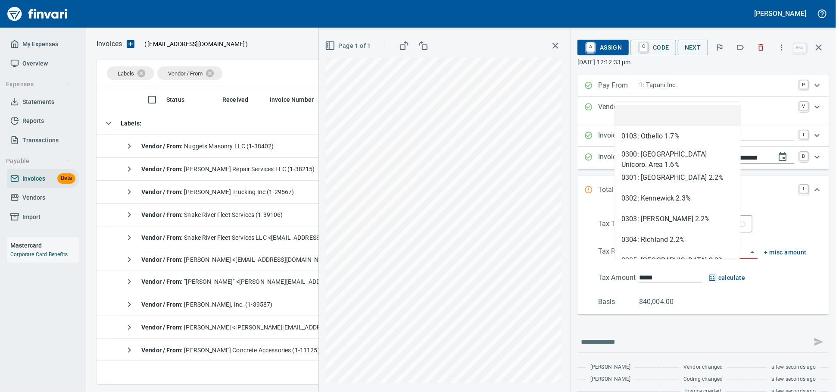
scroll to position [289, 714]
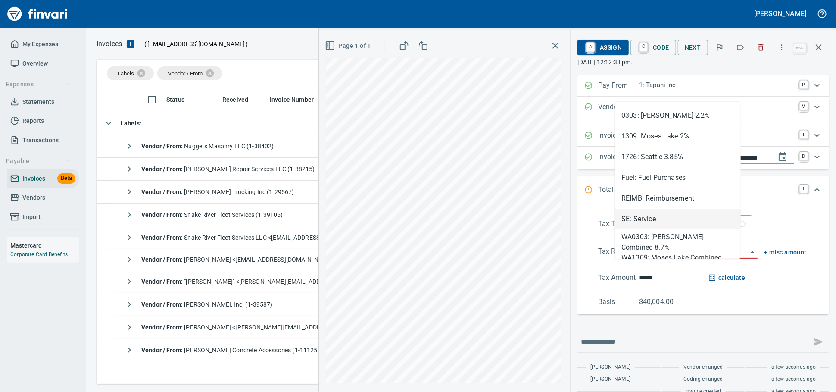
click at [644, 210] on li "SE: Service" at bounding box center [678, 219] width 126 height 21
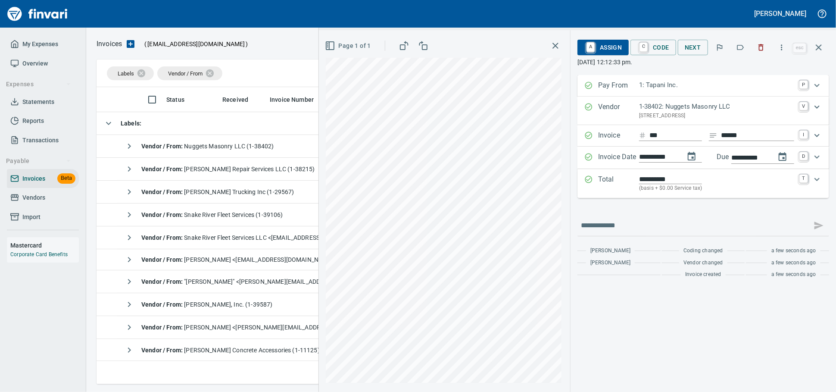
type input "**********"
click at [585, 46] on span "A Assign" at bounding box center [604, 47] width 38 height 15
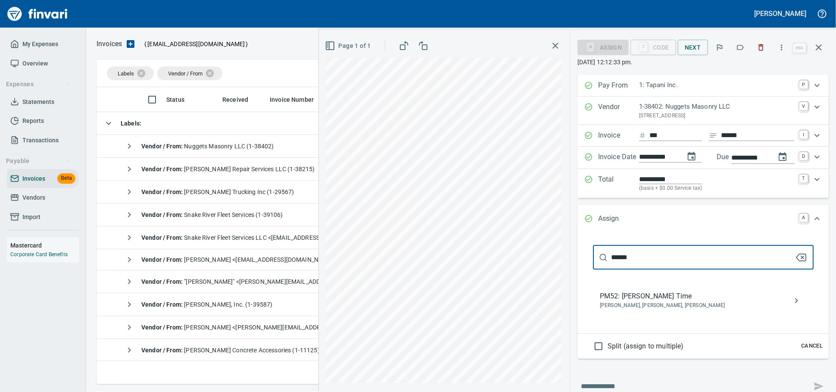
type input "******"
click at [666, 301] on span "PM52: [PERSON_NAME] Time" at bounding box center [696, 296] width 193 height 10
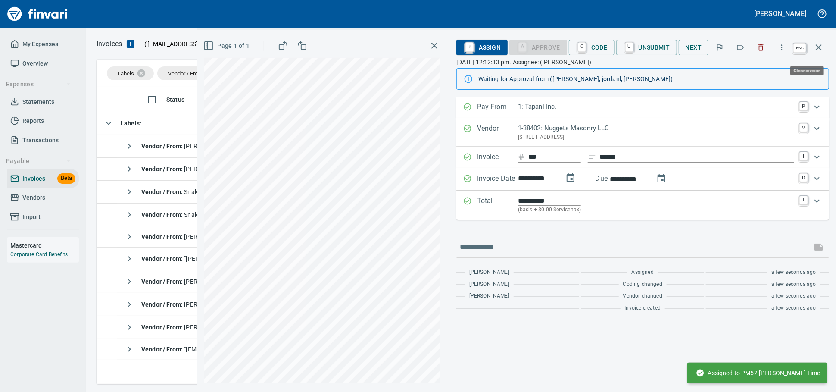
click at [817, 44] on icon "button" at bounding box center [819, 47] width 10 height 10
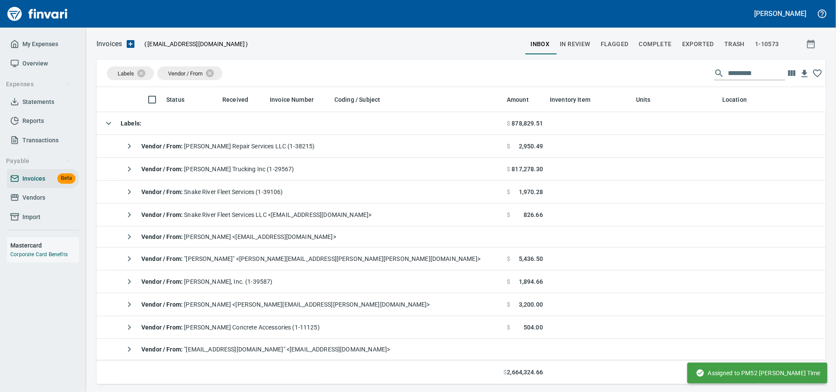
scroll to position [289, 714]
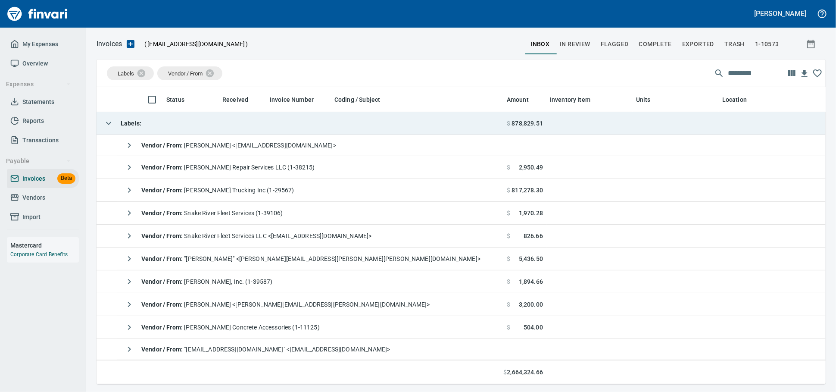
click at [169, 125] on td "Labels :" at bounding box center [300, 123] width 407 height 23
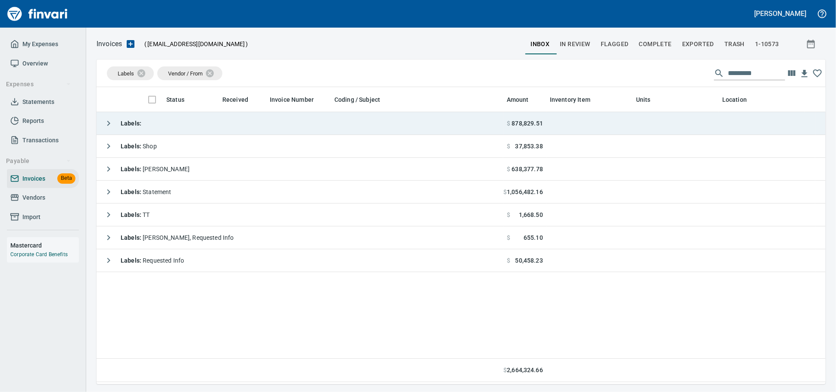
scroll to position [289, 722]
